Goal: Information Seeking & Learning: Check status

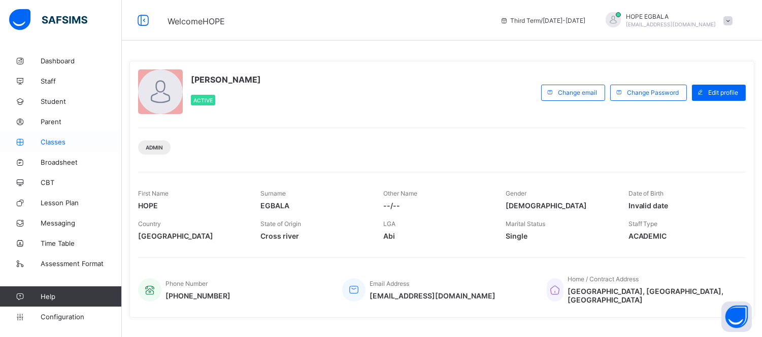
click at [58, 140] on span "Classes" at bounding box center [81, 142] width 81 height 8
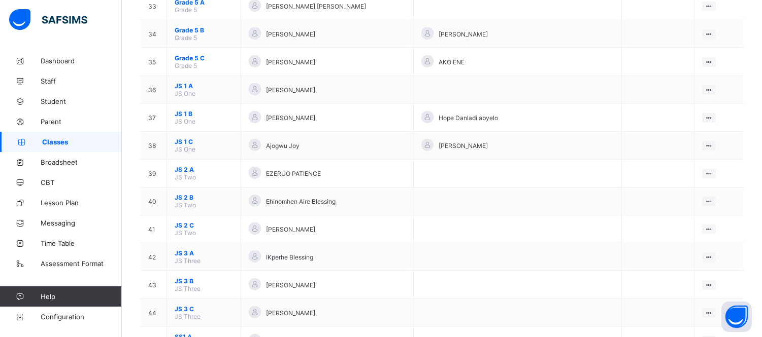
scroll to position [992, 0]
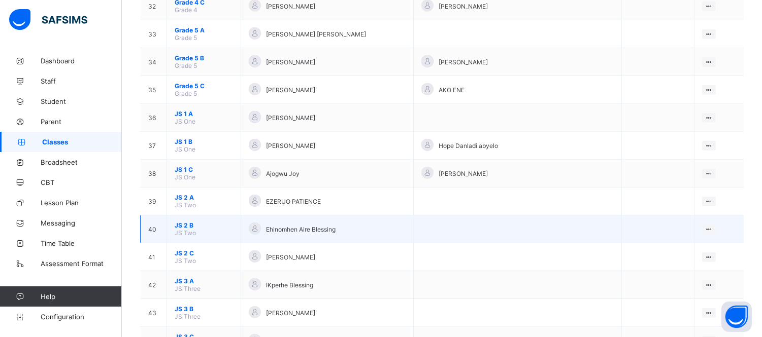
click at [189, 222] on span "JS 2 B" at bounding box center [204, 226] width 58 height 8
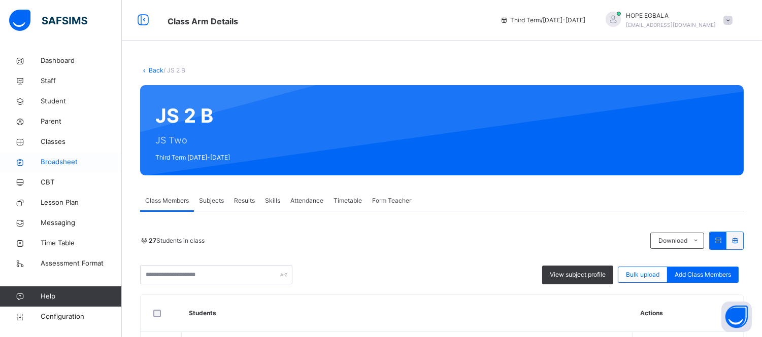
click at [67, 152] on link "Broadsheet" at bounding box center [61, 162] width 122 height 20
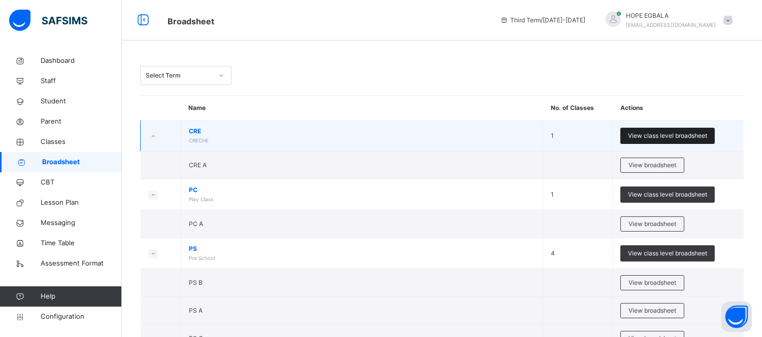
click at [657, 138] on span "View class level broadsheet" at bounding box center [667, 135] width 79 height 9
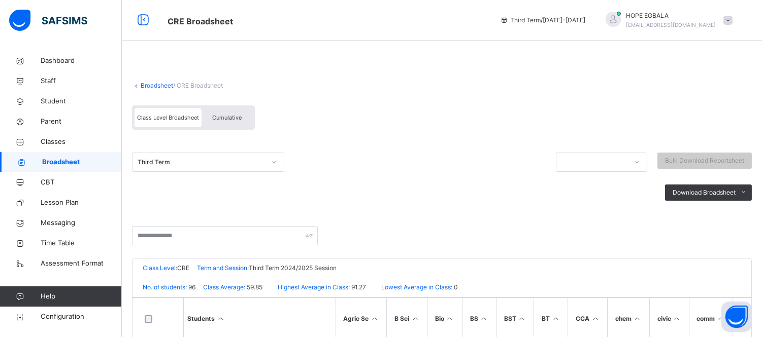
click at [151, 84] on link "Broadsheet" at bounding box center [157, 86] width 32 height 8
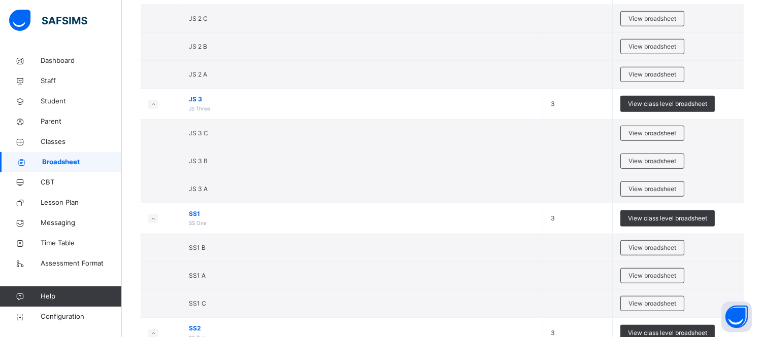
scroll to position [1605, 0]
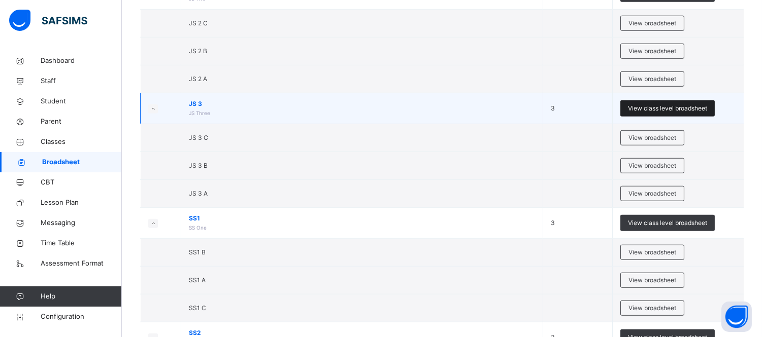
click at [651, 107] on span "View class level broadsheet" at bounding box center [667, 108] width 79 height 9
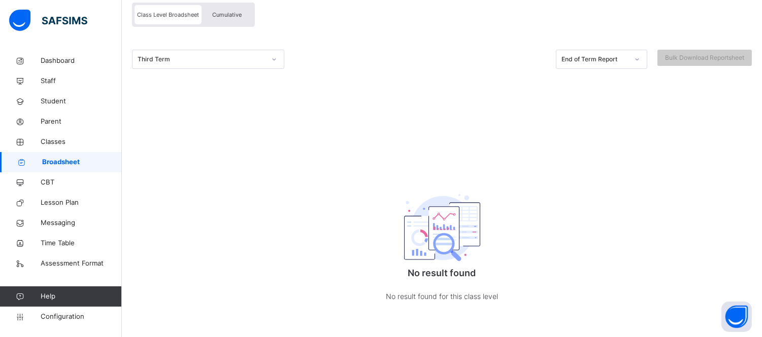
scroll to position [36, 0]
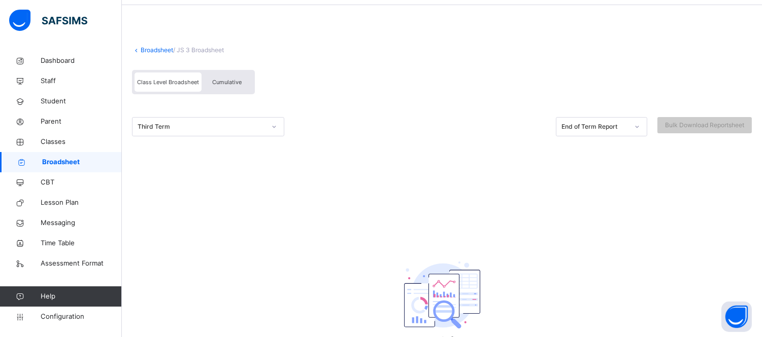
click at [157, 51] on link "Broadsheet" at bounding box center [157, 50] width 32 height 8
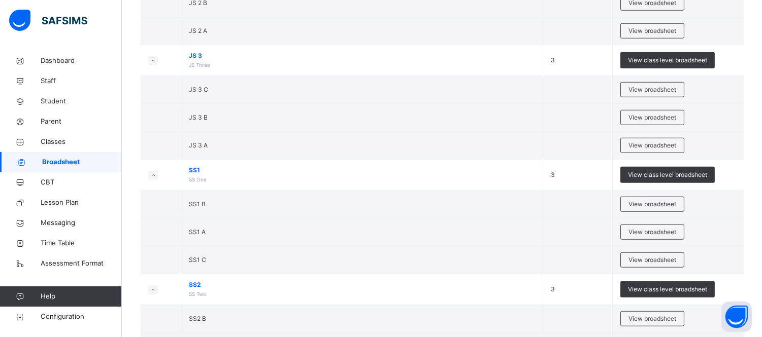
scroll to position [1482, 0]
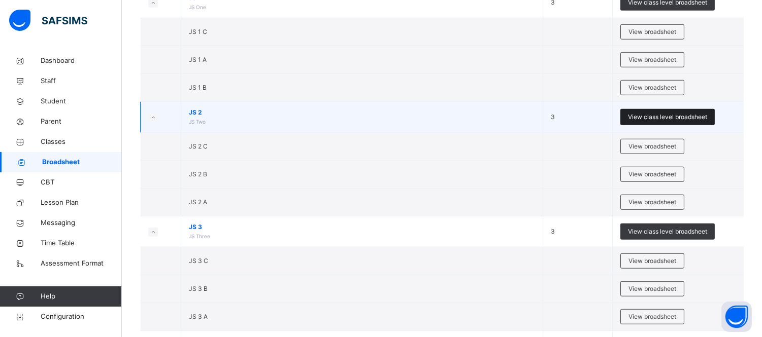
click at [688, 116] on span "View class level broadsheet" at bounding box center [667, 117] width 79 height 9
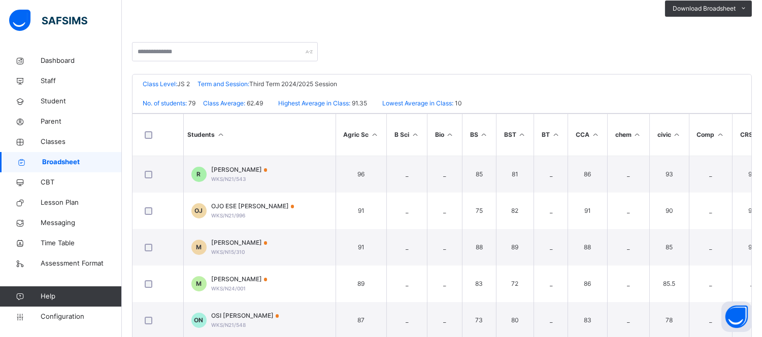
scroll to position [221, 0]
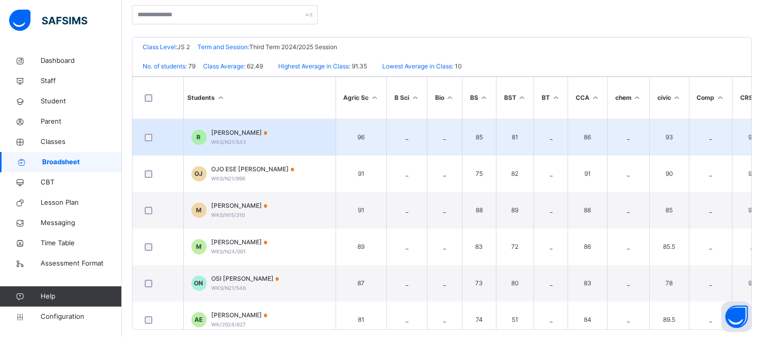
click at [227, 134] on span "[PERSON_NAME]" at bounding box center [240, 132] width 56 height 9
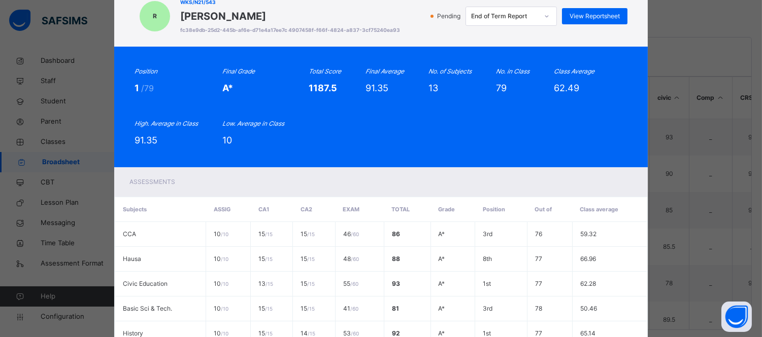
scroll to position [0, 0]
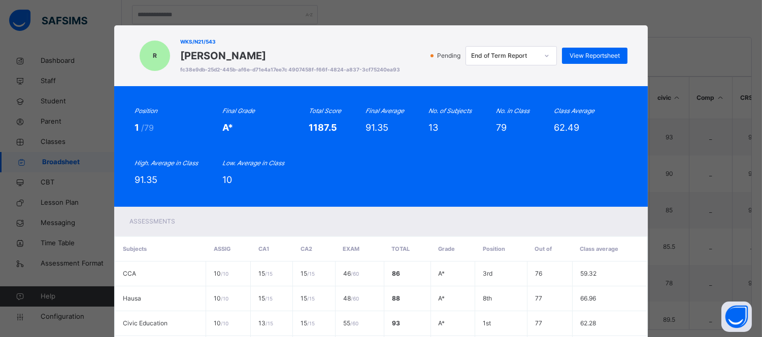
click at [298, 6] on div "R WKS/N21/543 [PERSON_NAME] fc38e9db-25d2-445b-af6e-d71e4a17ee7c 4907458f-f66f-…" at bounding box center [381, 168] width 762 height 337
click at [387, 11] on div "R WKS/N21/543 [PERSON_NAME] fc38e9db-25d2-445b-af6e-d71e4a17ee7c 4907458f-f66f-…" at bounding box center [381, 168] width 762 height 337
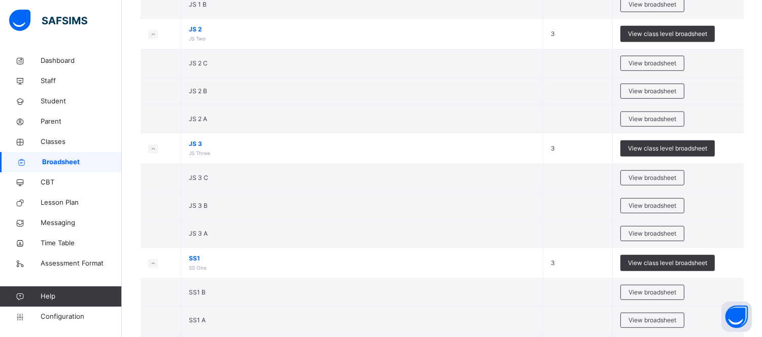
scroll to position [1556, 0]
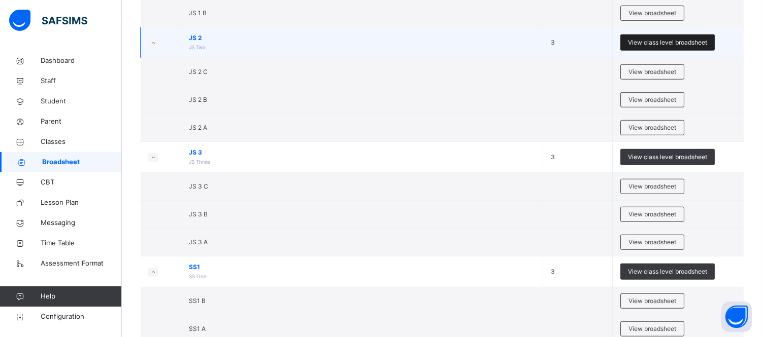
click at [655, 44] on span "View class level broadsheet" at bounding box center [667, 42] width 79 height 9
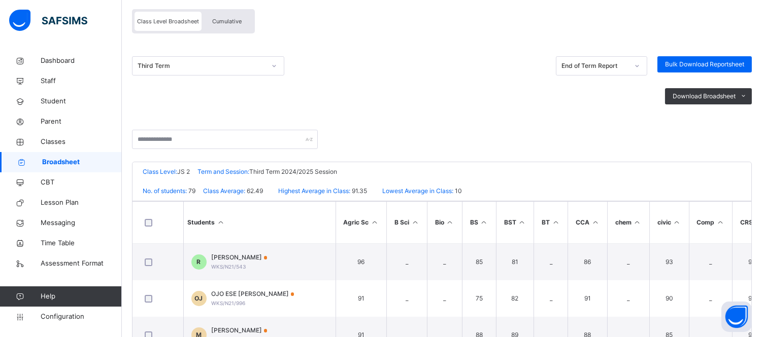
scroll to position [92, 0]
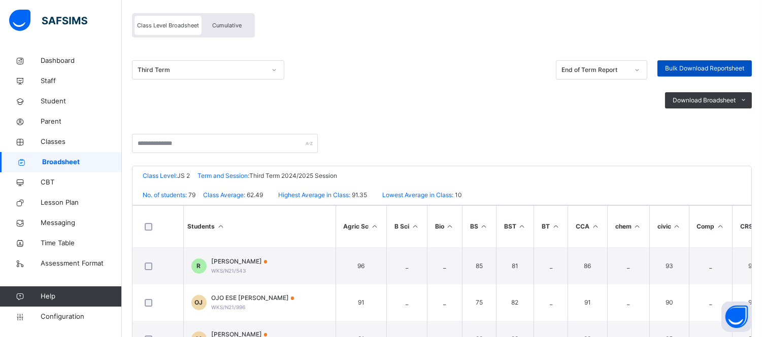
click at [714, 69] on span "Bulk Download Reportsheet" at bounding box center [704, 68] width 79 height 9
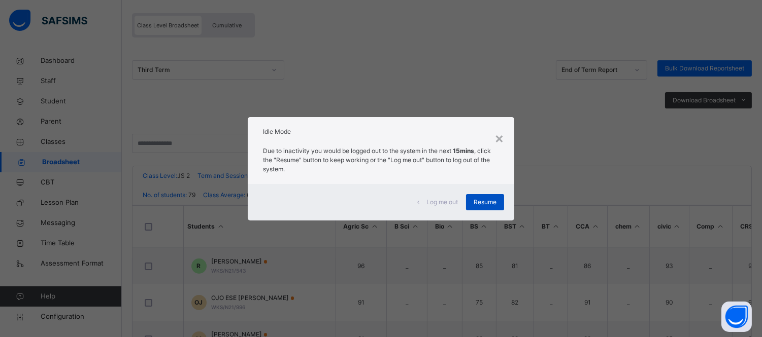
click at [487, 210] on div "Resume" at bounding box center [485, 202] width 38 height 16
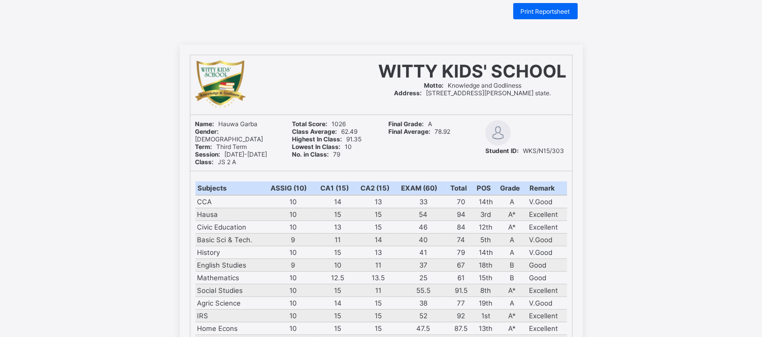
scroll to position [45, 0]
